Goal: Transaction & Acquisition: Book appointment/travel/reservation

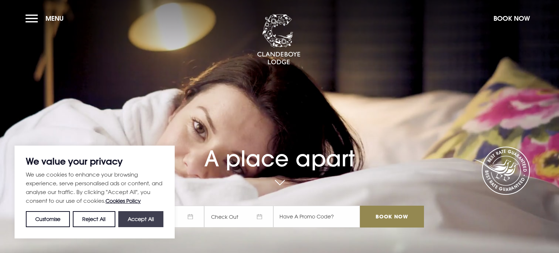
click at [141, 218] on button "Accept All" at bounding box center [140, 219] width 45 height 16
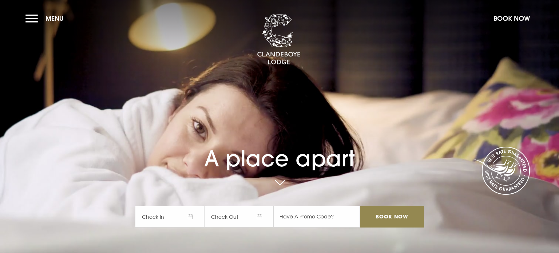
checkbox input "true"
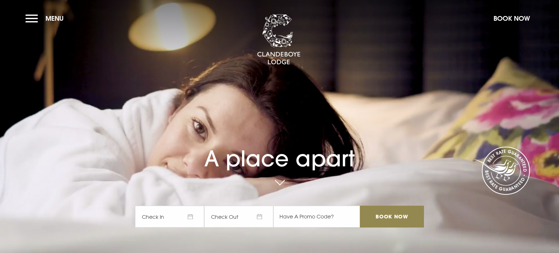
click at [190, 217] on span "Check In" at bounding box center [169, 216] width 69 height 22
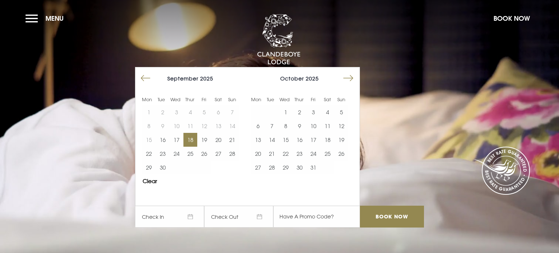
click at [192, 139] on button "18" at bounding box center [190, 140] width 14 height 14
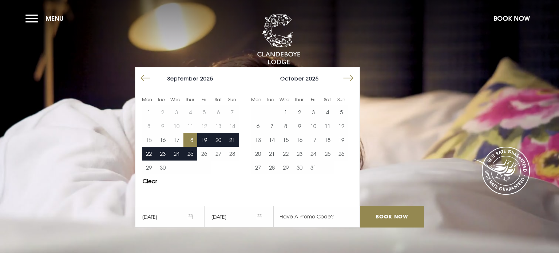
click at [366, 106] on div "A place apart 18/09/2025 19/09/2025 Mon Tue Wed Thur Fri Sat Sun Mon Tue Wed Th…" at bounding box center [280, 151] width 298 height 167
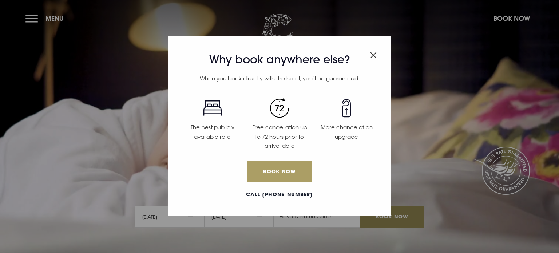
click at [279, 169] on link "Book Now" at bounding box center [279, 171] width 65 height 21
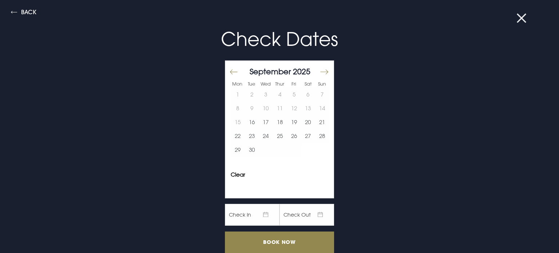
click at [522, 17] on button at bounding box center [525, 18] width 19 height 7
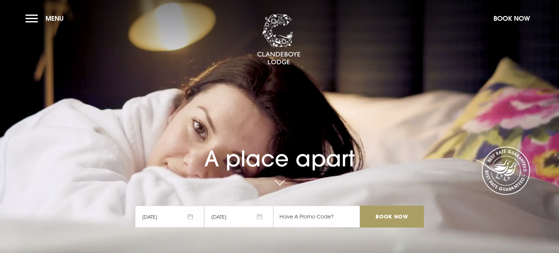
click at [395, 216] on input "Book Now" at bounding box center [392, 216] width 64 height 22
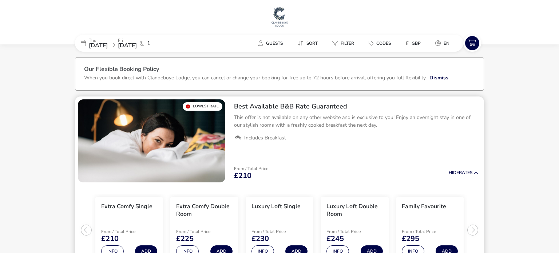
click at [308, 140] on ul "Includes Breakfast" at bounding box center [356, 138] width 244 height 7
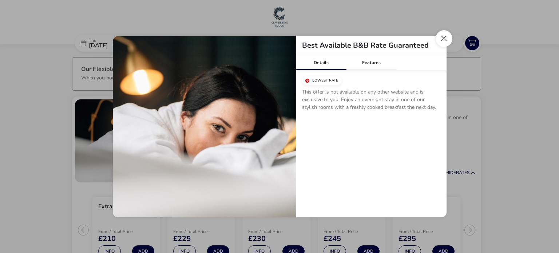
click at [443, 39] on button "Close modal" at bounding box center [443, 38] width 17 height 17
